Goal: Information Seeking & Learning: Find specific fact

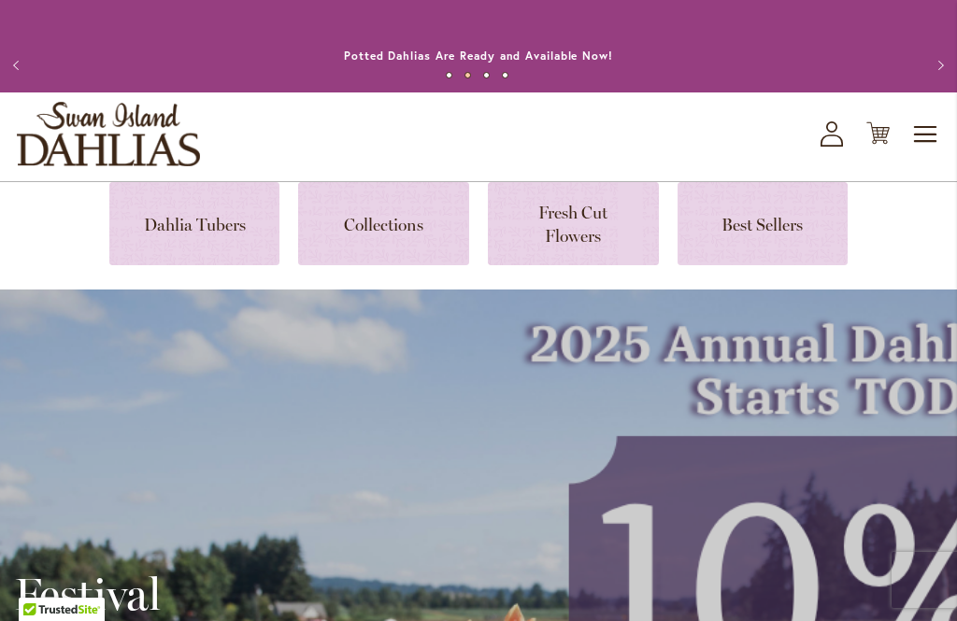
click at [835, 135] on icon at bounding box center [831, 141] width 22 height 12
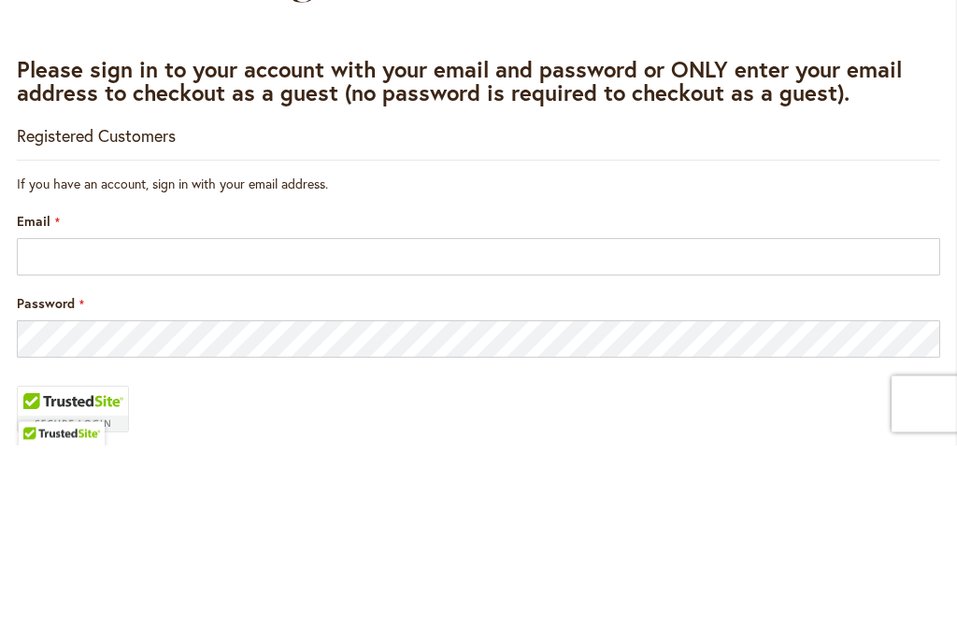
scroll to position [254, 0]
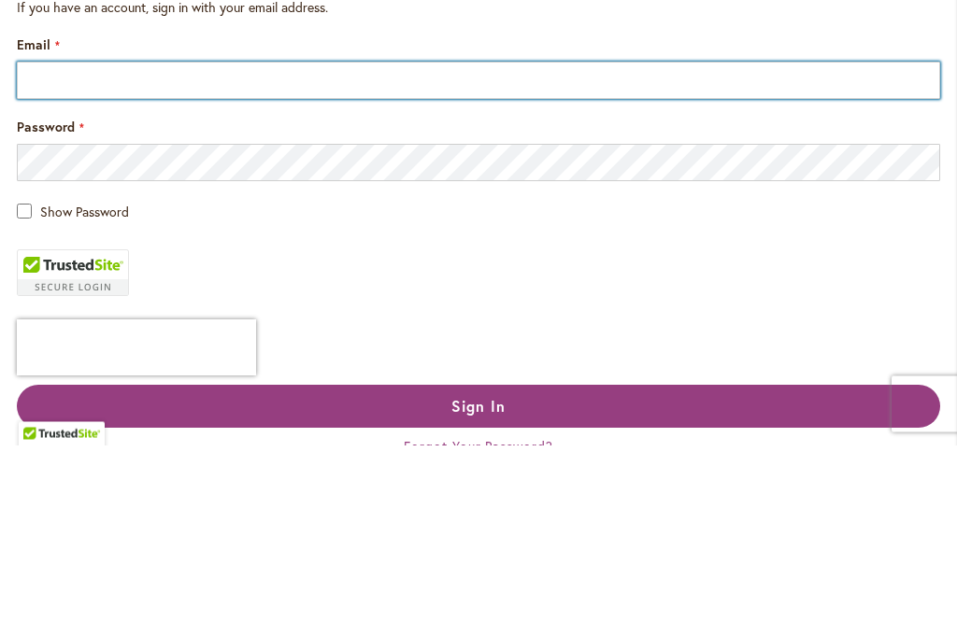
type input "**********"
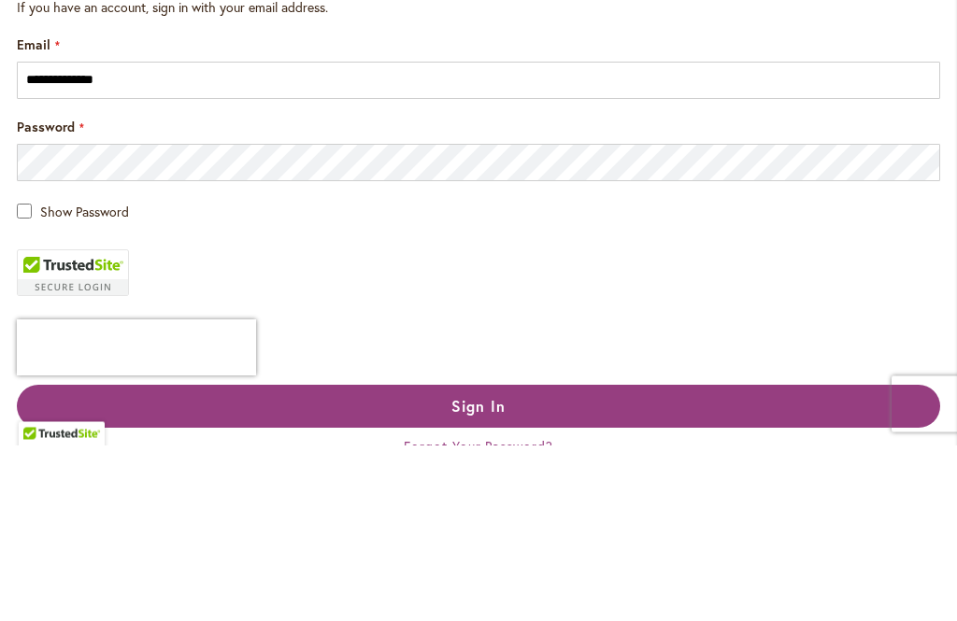
click at [478, 582] on button "Sign In" at bounding box center [478, 583] width 923 height 43
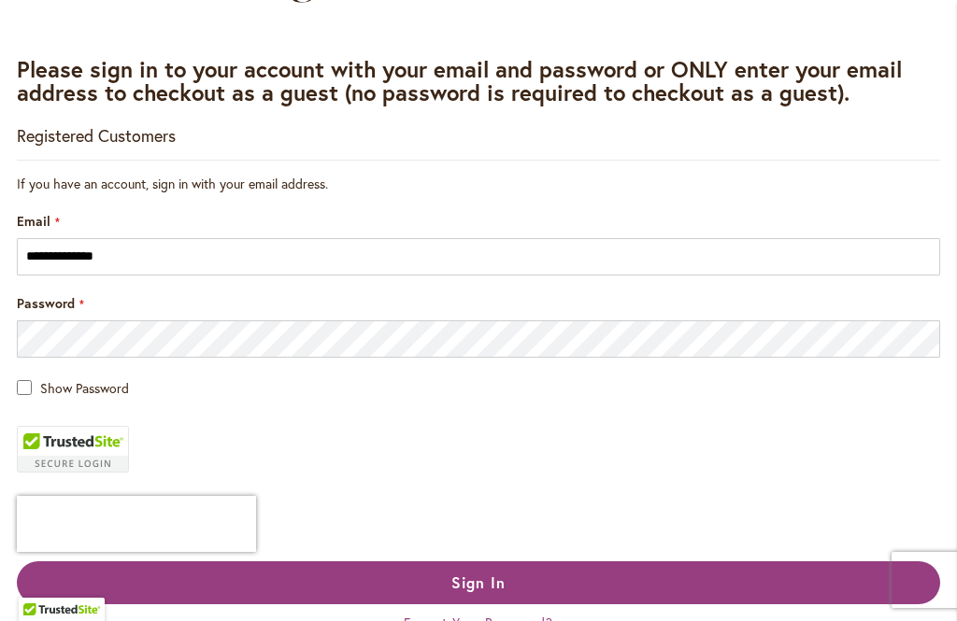
click at [462, 581] on span "Sign In" at bounding box center [478, 583] width 54 height 20
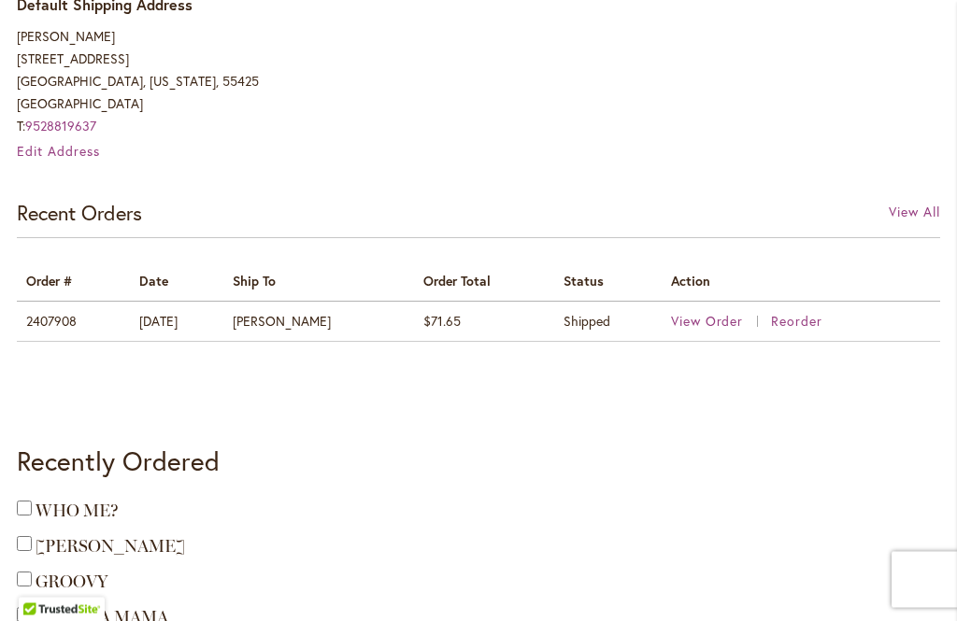
scroll to position [862, 0]
click at [695, 314] on span "View Order" at bounding box center [707, 321] width 73 height 18
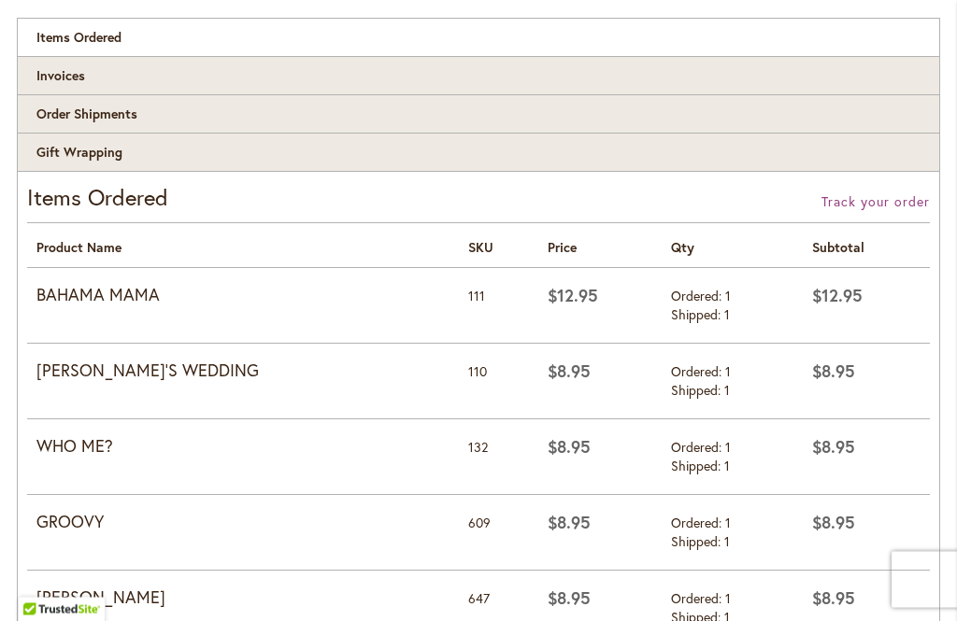
scroll to position [374, 0]
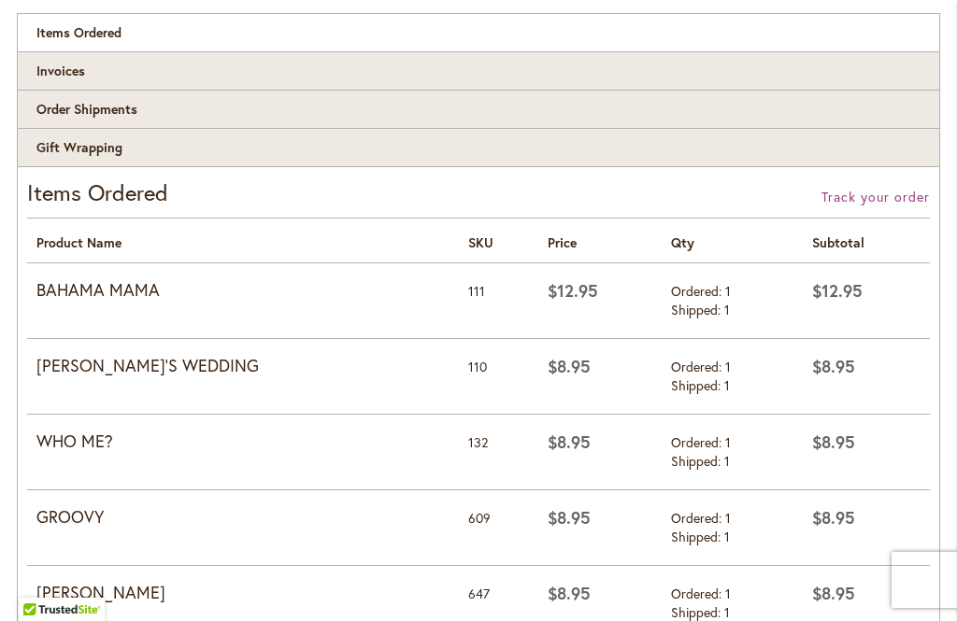
click at [97, 293] on strong "BAHAMA MAMA" at bounding box center [242, 290] width 413 height 24
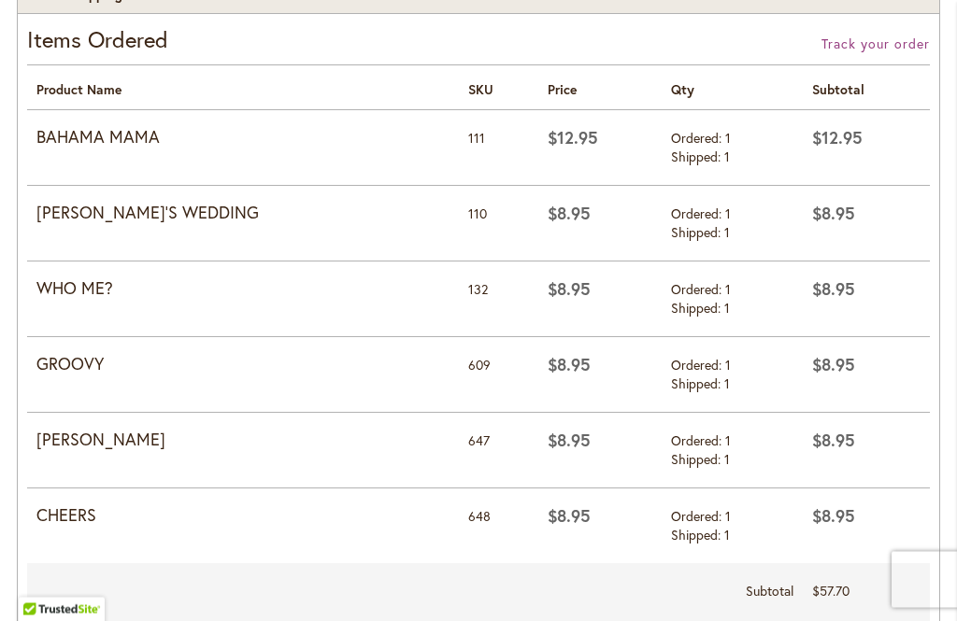
scroll to position [527, 0]
click at [106, 135] on strong "BAHAMA MAMA" at bounding box center [242, 137] width 413 height 24
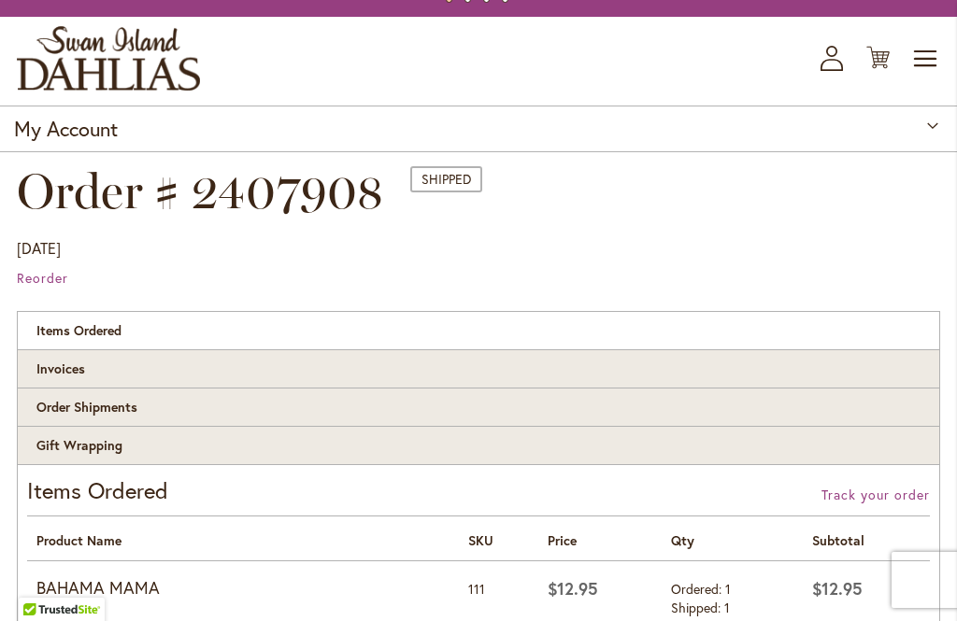
scroll to position [0, 0]
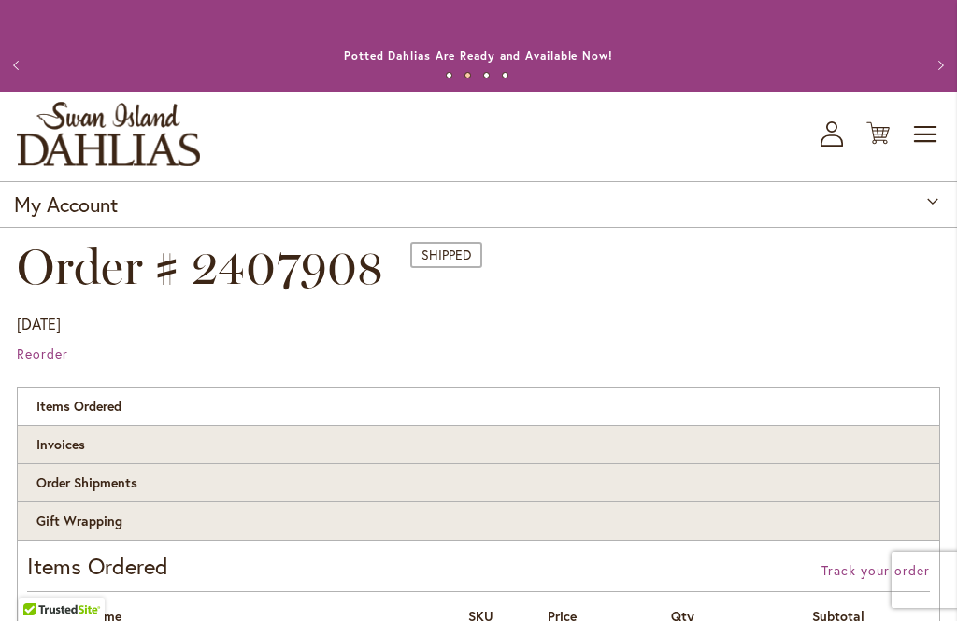
click at [916, 129] on span "Toggle Nav" at bounding box center [926, 134] width 28 height 37
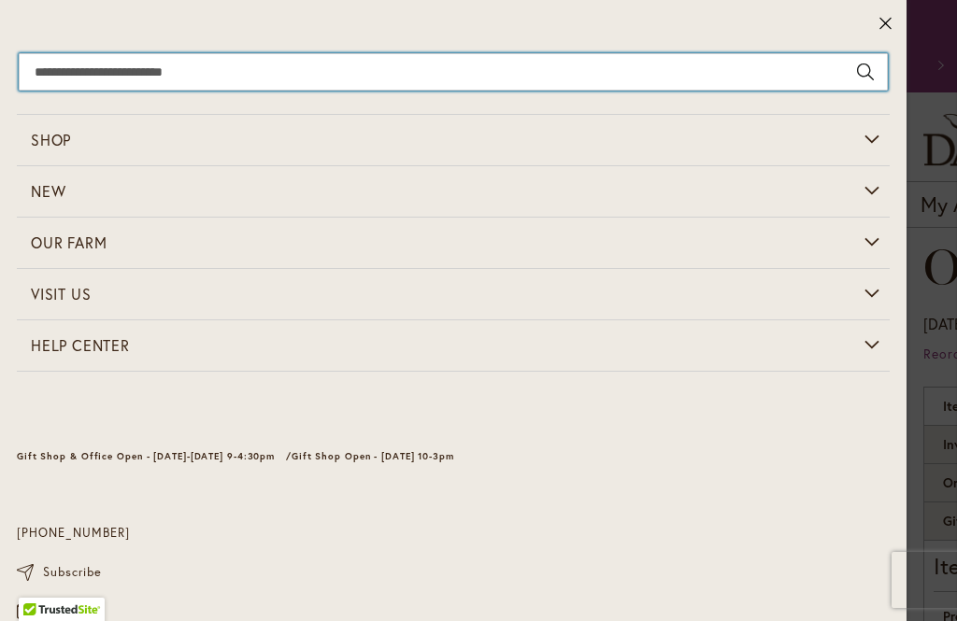
click at [98, 66] on input "Search" at bounding box center [453, 71] width 869 height 37
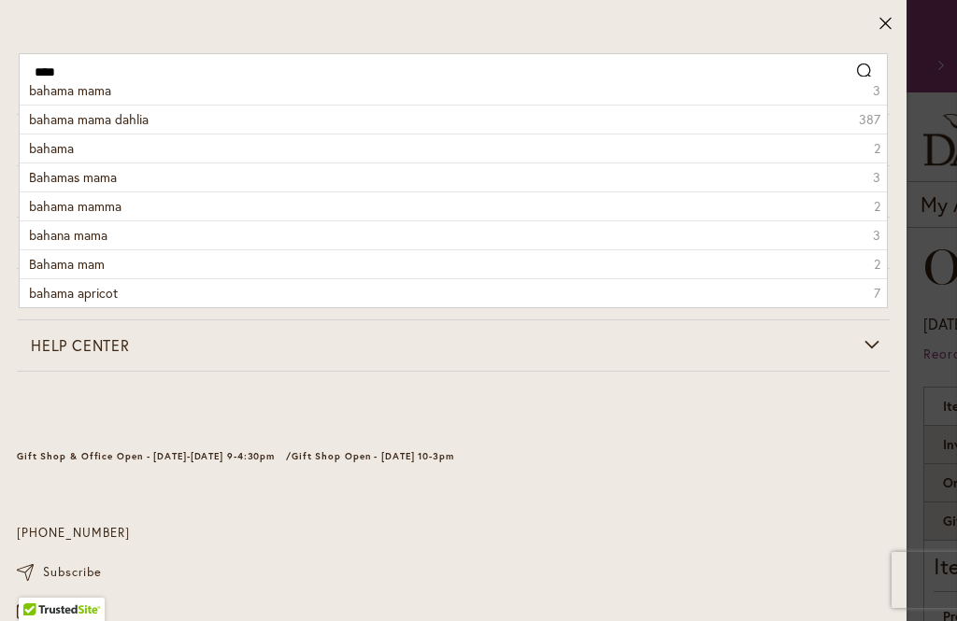
click at [126, 113] on span "bahama mama dahlia" at bounding box center [89, 119] width 120 height 18
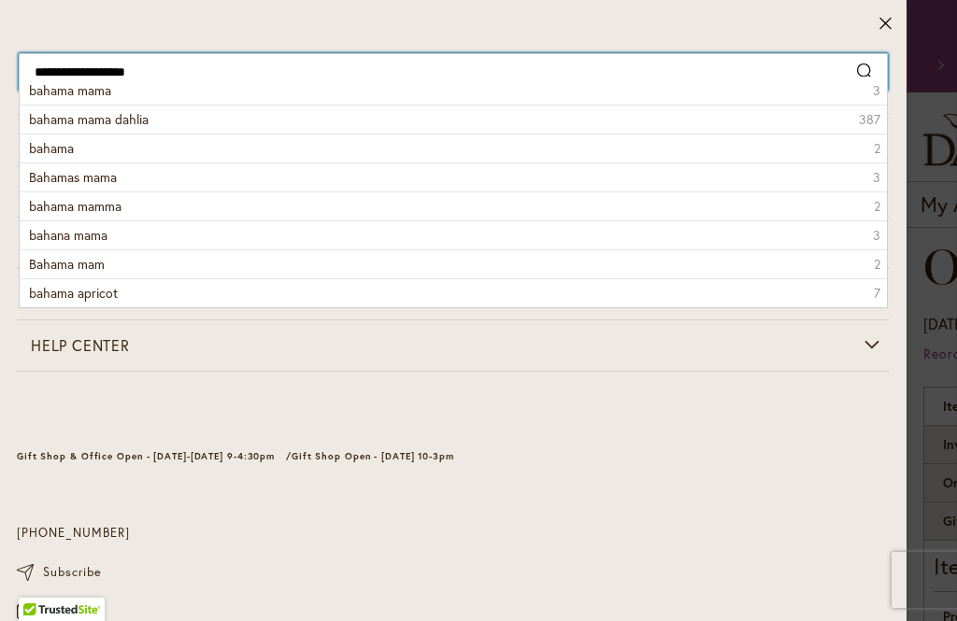
type input "**********"
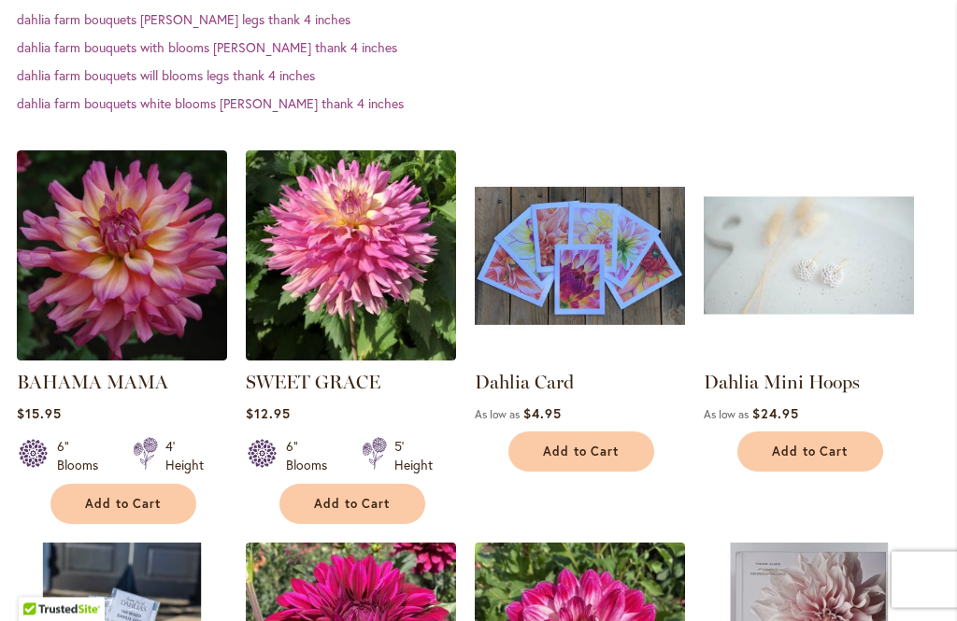
scroll to position [517, 0]
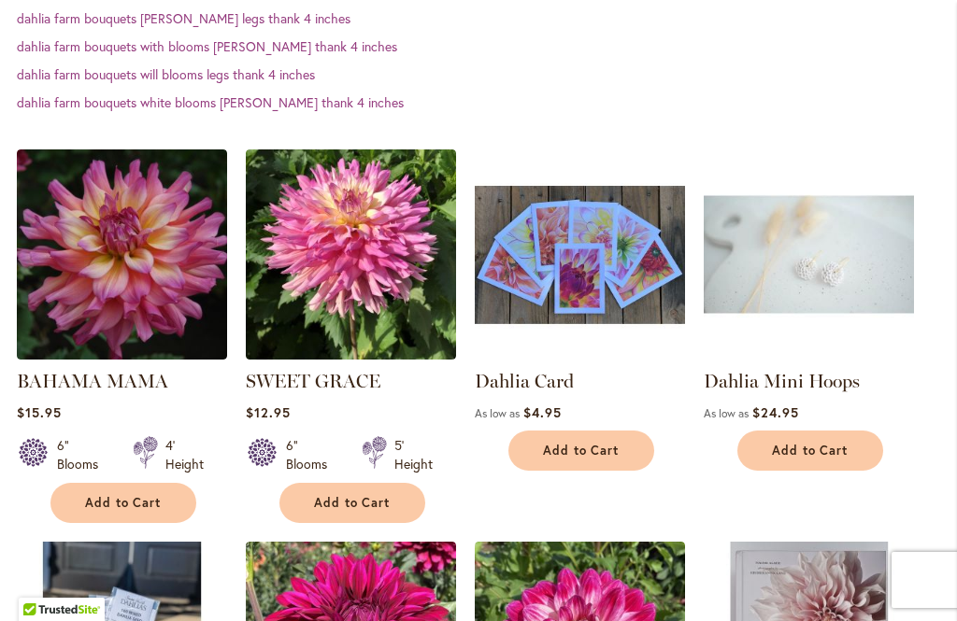
click at [150, 247] on img at bounding box center [122, 255] width 210 height 210
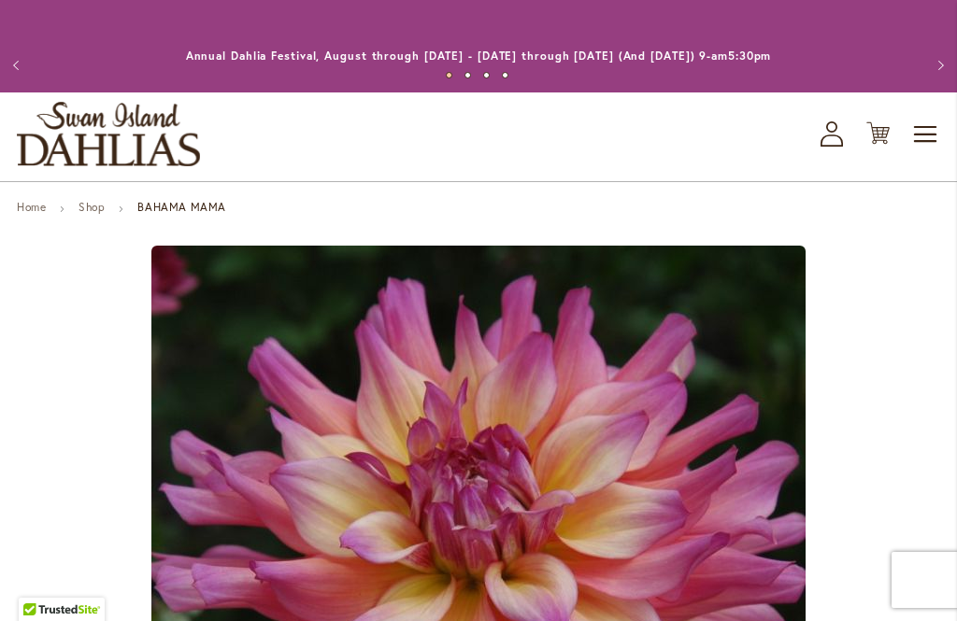
type input "****"
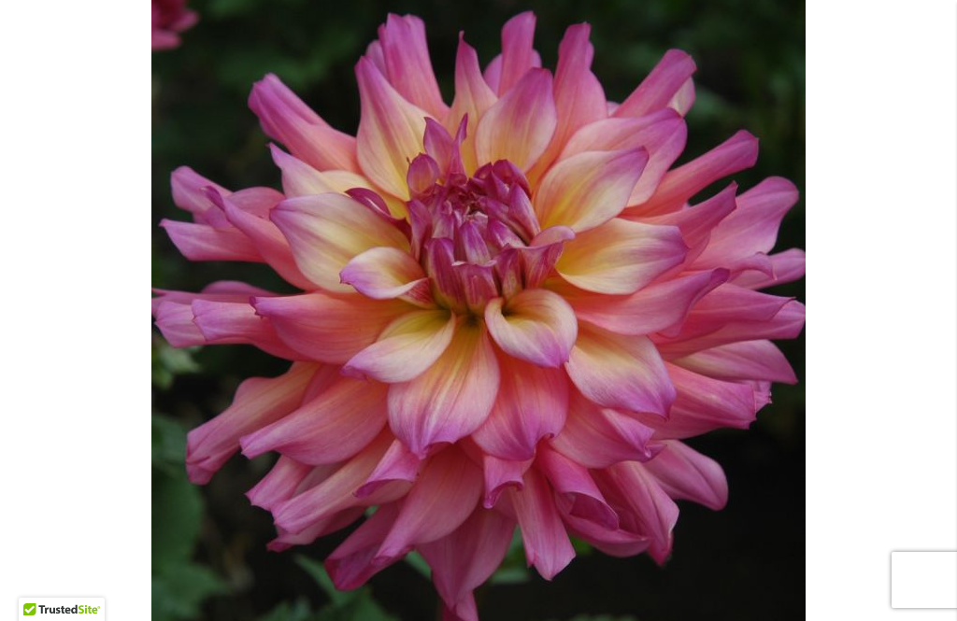
scroll to position [417, 0]
